Goal: Information Seeking & Learning: Learn about a topic

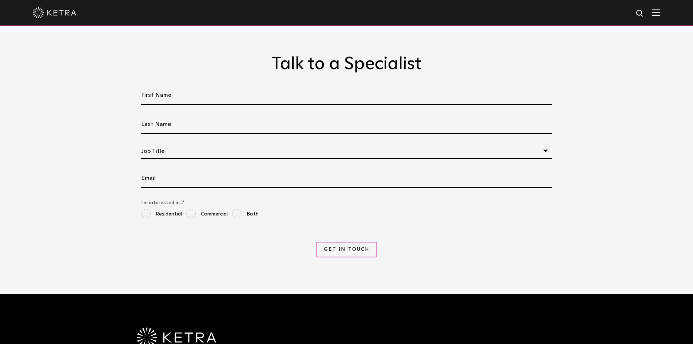
scroll to position [1492, 0]
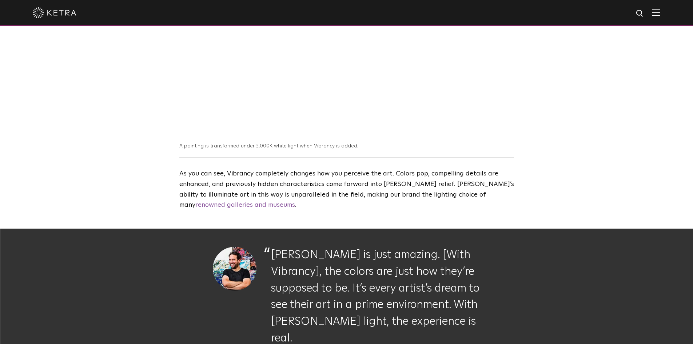
scroll to position [619, 0]
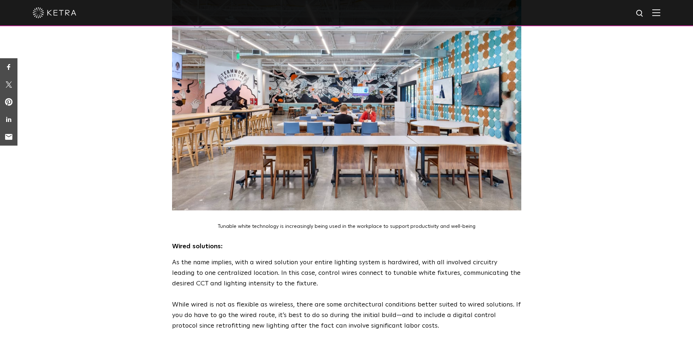
scroll to position [1383, 0]
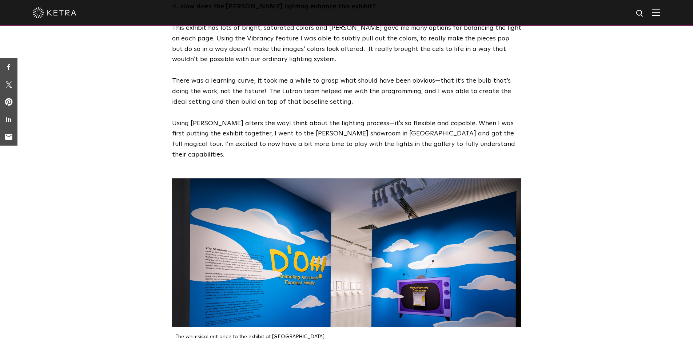
scroll to position [983, 0]
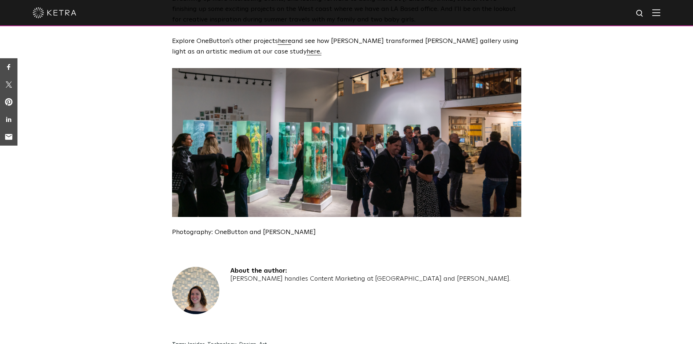
scroll to position [2111, 0]
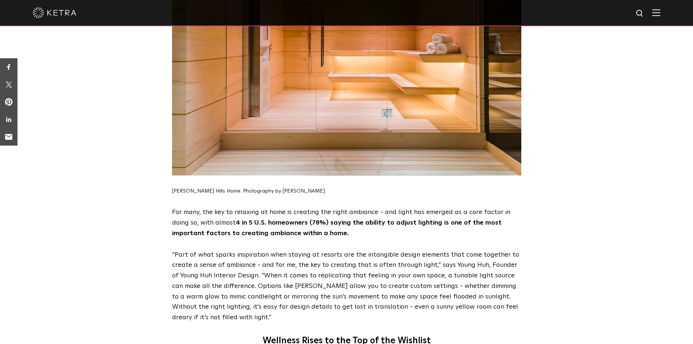
scroll to position [1601, 0]
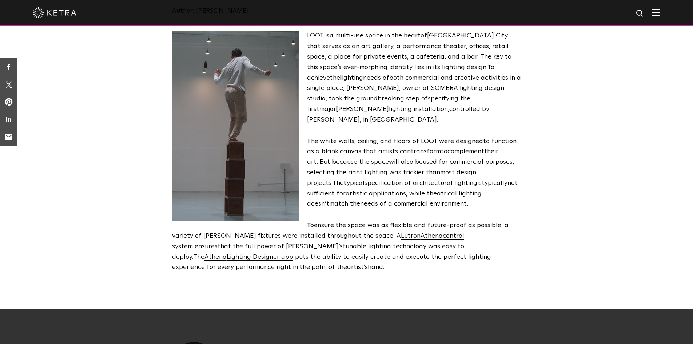
scroll to position [400, 0]
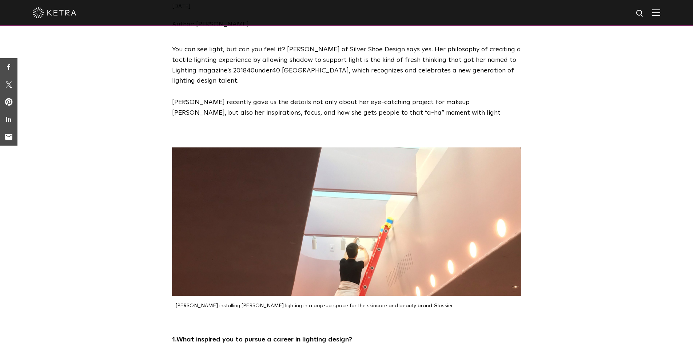
scroll to position [364, 0]
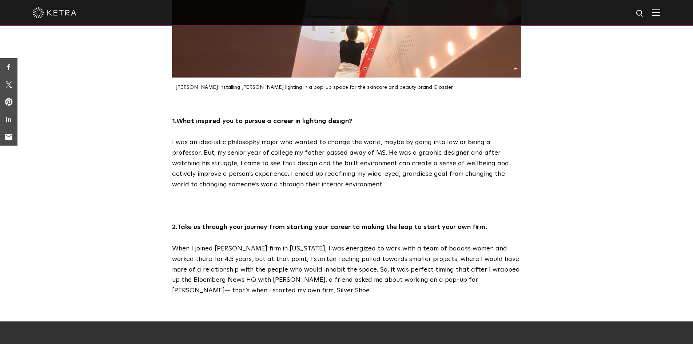
click at [222, 195] on div "1. What inspired you to pursue a career in lighting design? I was an idealistic…" at bounding box center [347, 206] width 364 height 180
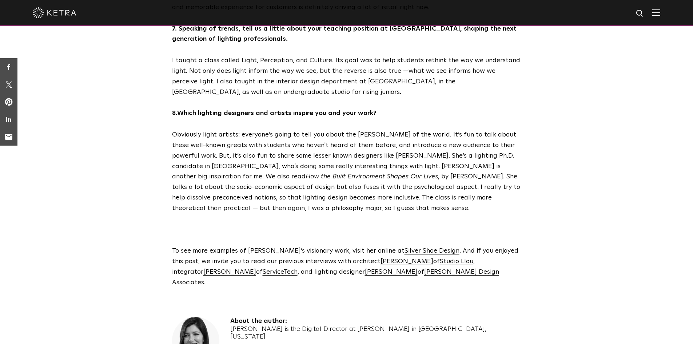
scroll to position [1725, 0]
click at [405, 248] on link "Silver Shoe Design" at bounding box center [432, 251] width 55 height 7
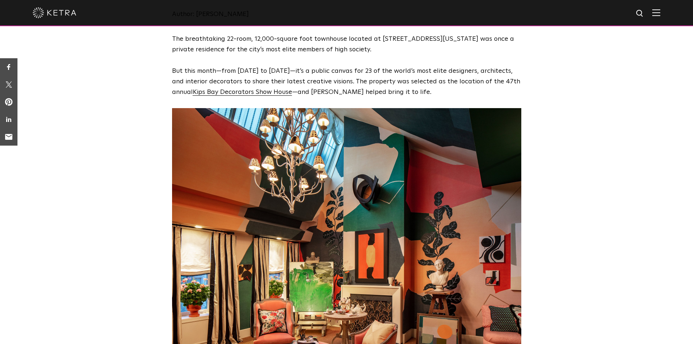
scroll to position [182, 0]
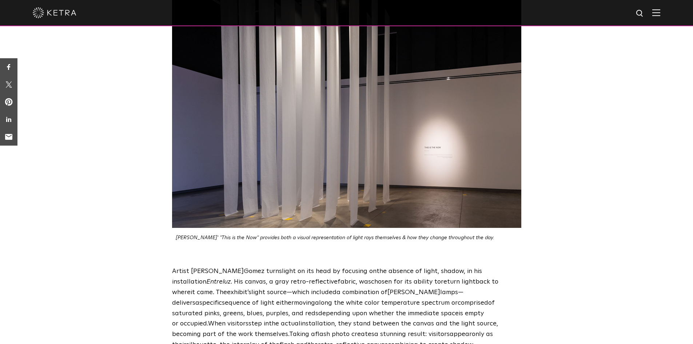
scroll to position [655, 0]
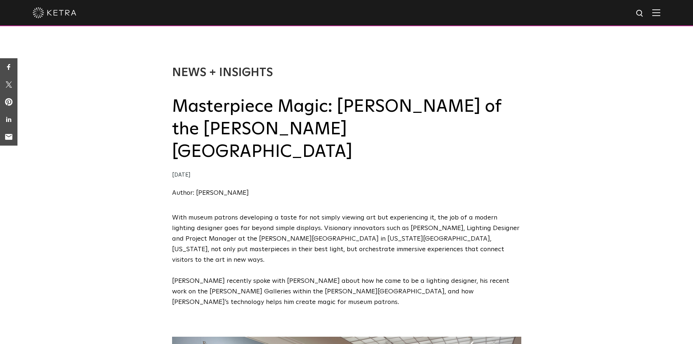
scroll to position [182, 0]
